Goal: Task Accomplishment & Management: Use online tool/utility

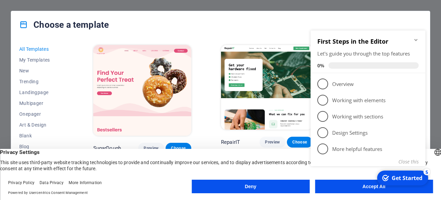
click at [270, 188] on button "Deny" at bounding box center [251, 187] width 118 height 14
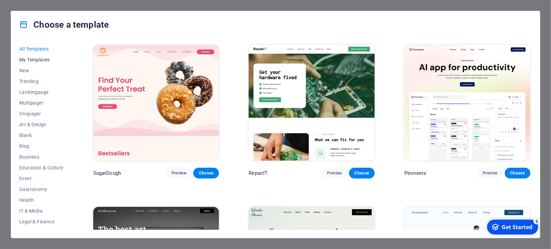
click at [31, 59] on span "My Templates" at bounding box center [41, 59] width 44 height 5
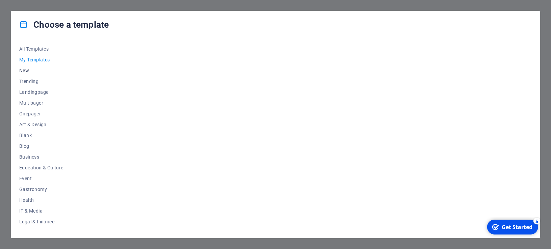
click at [27, 68] on span "New" at bounding box center [41, 70] width 44 height 5
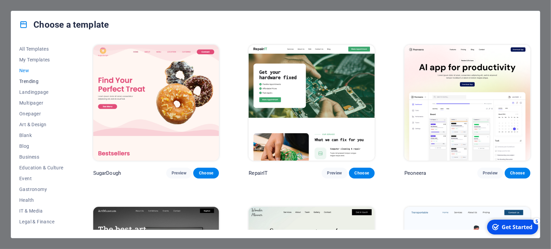
click at [28, 79] on span "Trending" at bounding box center [41, 81] width 44 height 5
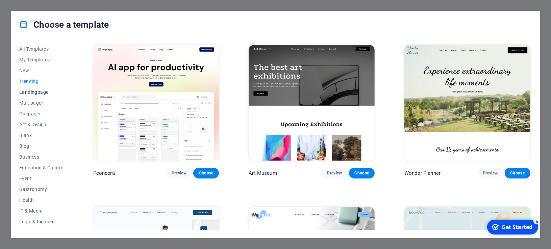
click at [29, 93] on span "Landingpage" at bounding box center [41, 92] width 44 height 5
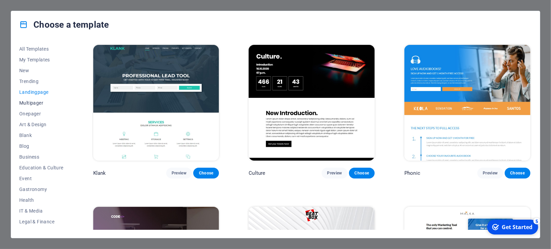
click at [27, 107] on button "Multipager" at bounding box center [41, 103] width 44 height 11
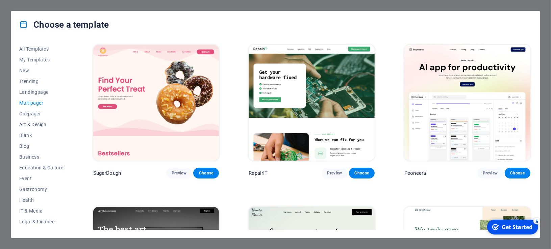
click at [27, 121] on button "Art & Design" at bounding box center [41, 124] width 44 height 11
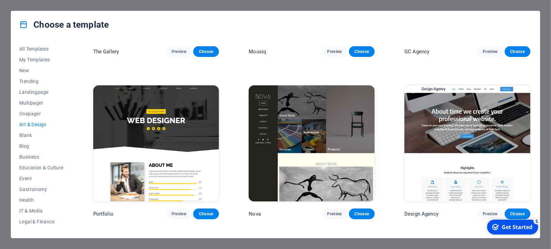
scroll to position [450, 0]
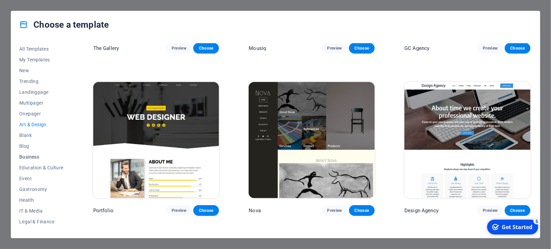
click at [31, 157] on span "Business" at bounding box center [41, 156] width 44 height 5
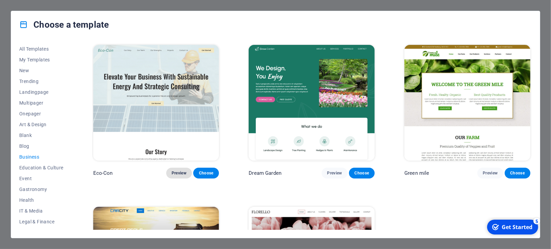
click at [176, 172] on span "Preview" at bounding box center [179, 173] width 15 height 5
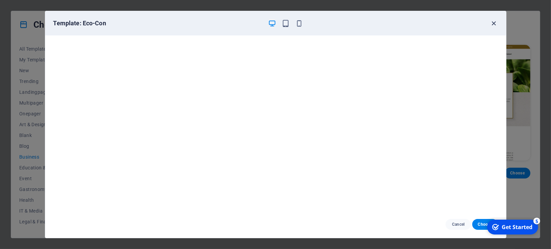
click at [441, 24] on icon "button" at bounding box center [494, 24] width 8 height 8
